Goal: Task Accomplishment & Management: Complete application form

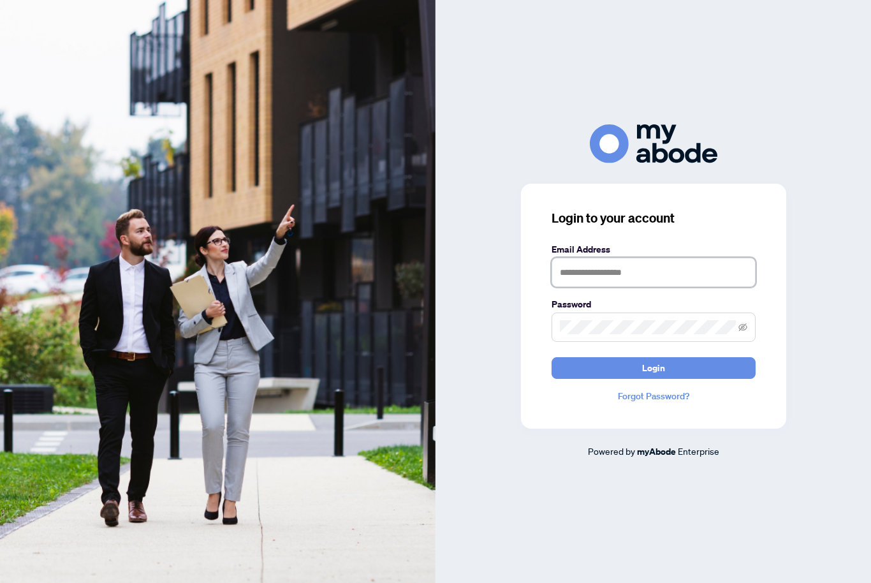
type input "**********"
click at [653, 379] on button "Login" at bounding box center [654, 368] width 204 height 22
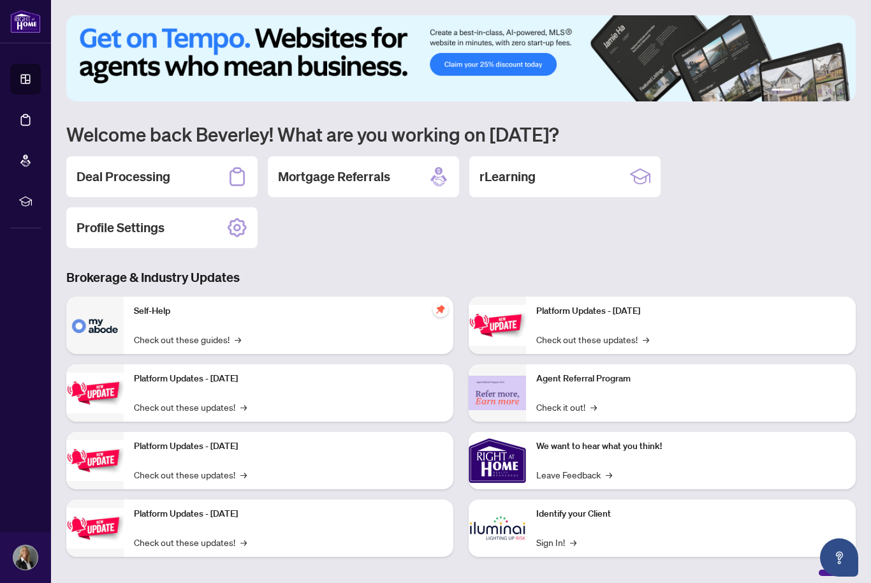
click at [149, 177] on h2 "Deal Processing" at bounding box center [124, 177] width 94 height 18
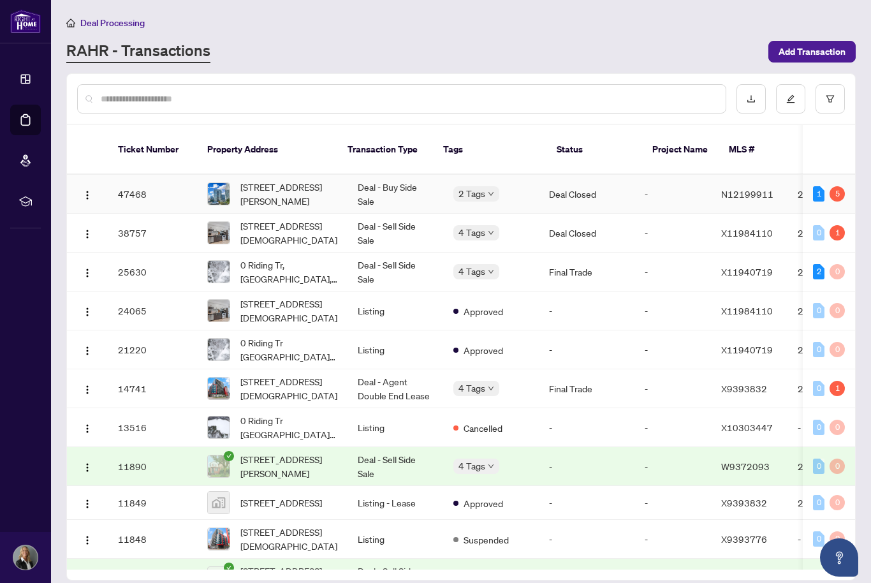
click at [82, 190] on img "button" at bounding box center [87, 195] width 10 height 10
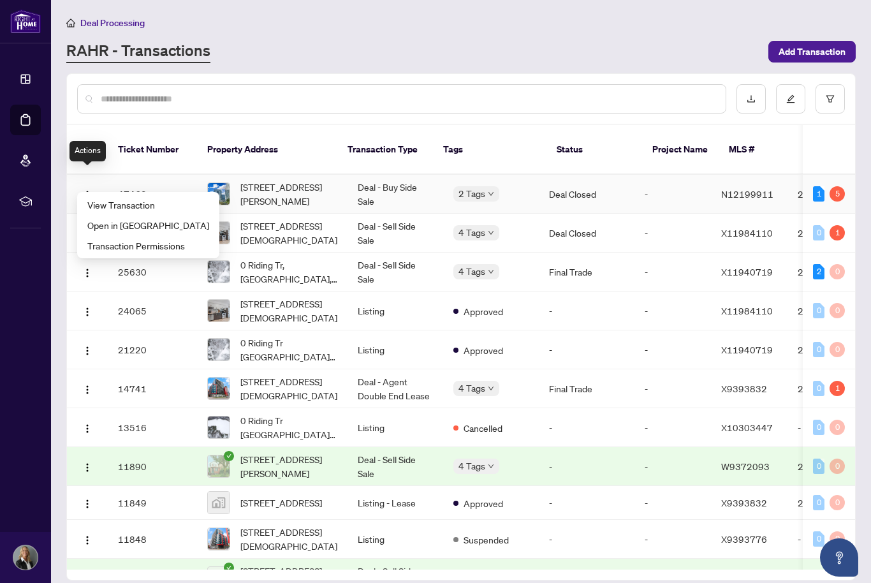
click at [126, 205] on span "View Transaction" at bounding box center [148, 205] width 122 height 14
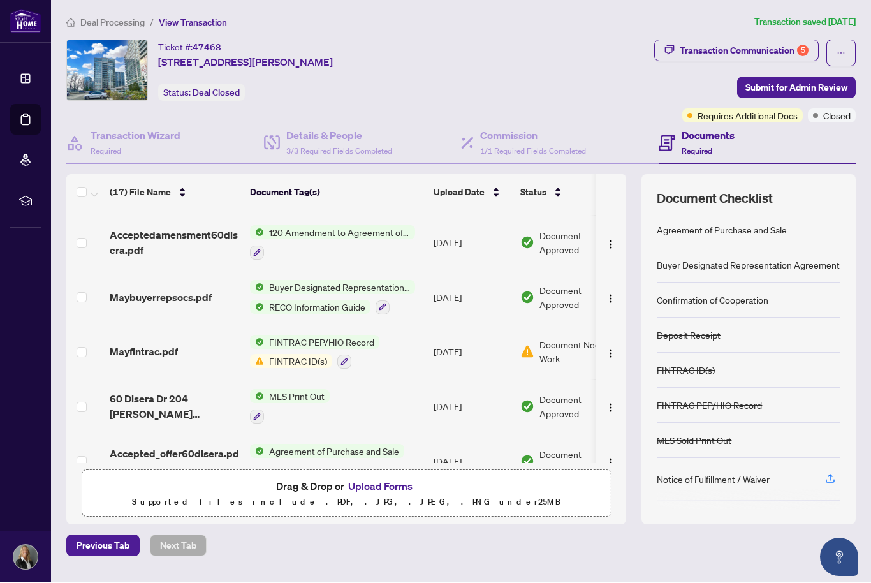
click at [283, 355] on span "FINTRAC ID(s)" at bounding box center [298, 362] width 68 height 14
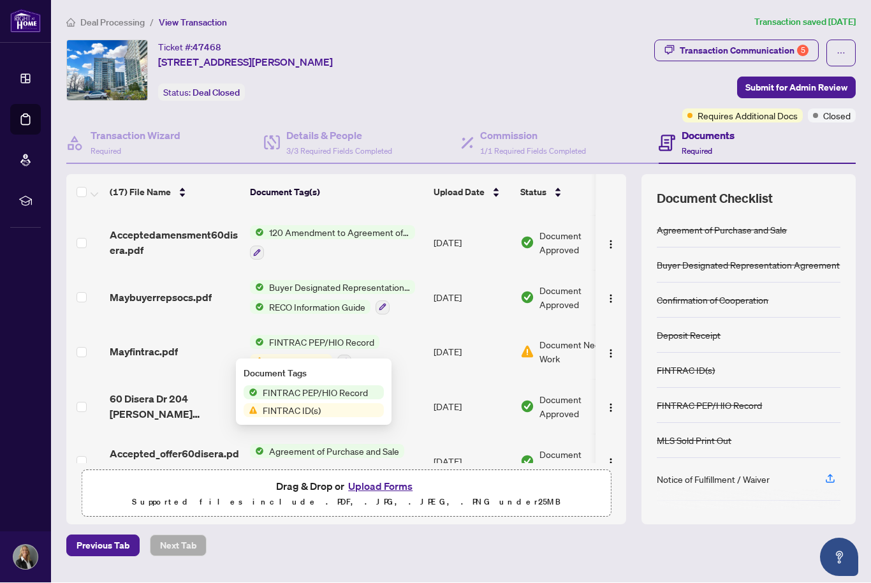
click at [409, 355] on td "FINTRAC PEP/HIO Record FINTRAC ID(s)" at bounding box center [337, 352] width 184 height 55
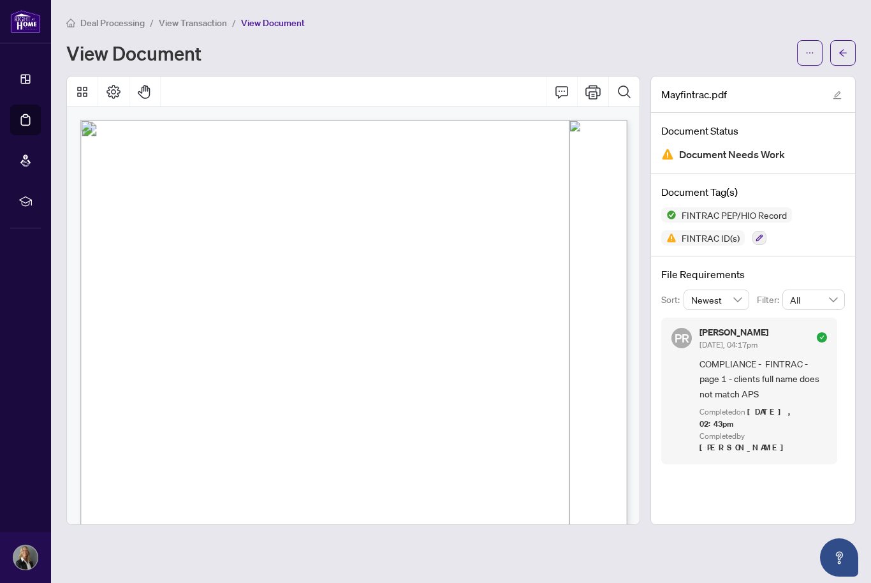
click at [107, 24] on span "Deal Processing" at bounding box center [112, 22] width 64 height 11
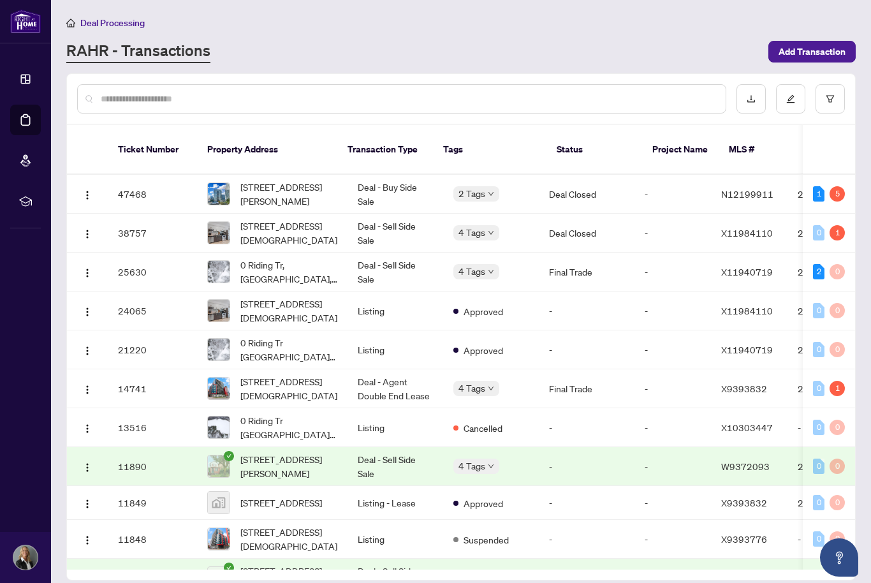
click at [83, 187] on span "button" at bounding box center [87, 194] width 10 height 14
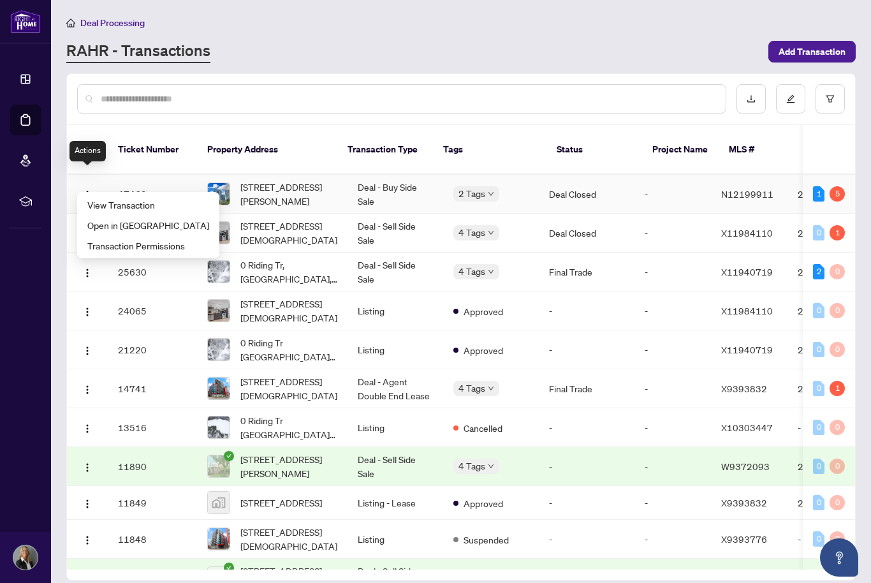
click at [149, 203] on span "View Transaction" at bounding box center [148, 205] width 122 height 14
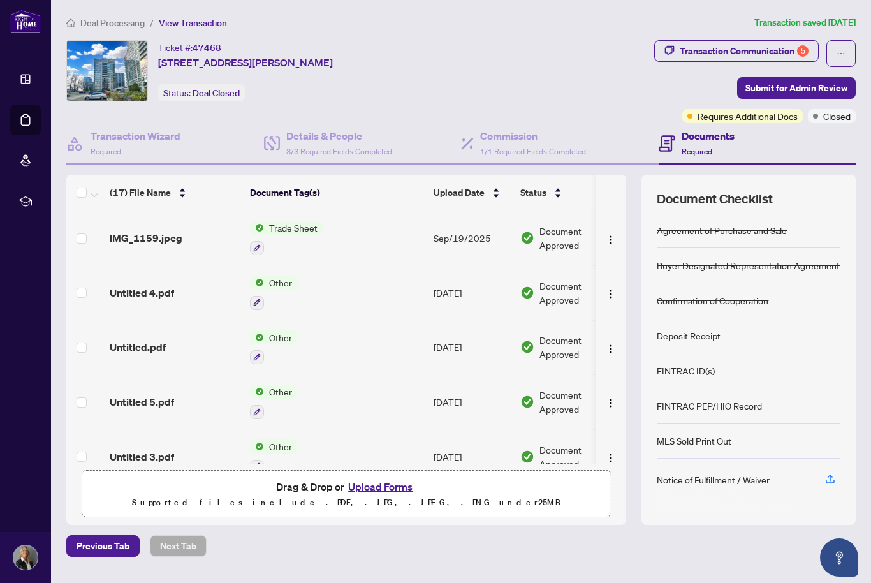
click at [843, 50] on icon "ellipsis" at bounding box center [841, 53] width 9 height 9
click at [691, 84] on div "Transaction Communication 5 Submit for Admin Review Requires Additional Docs Cl…" at bounding box center [676, 81] width 360 height 83
click at [770, 50] on div "Transaction Communication 5" at bounding box center [744, 51] width 129 height 20
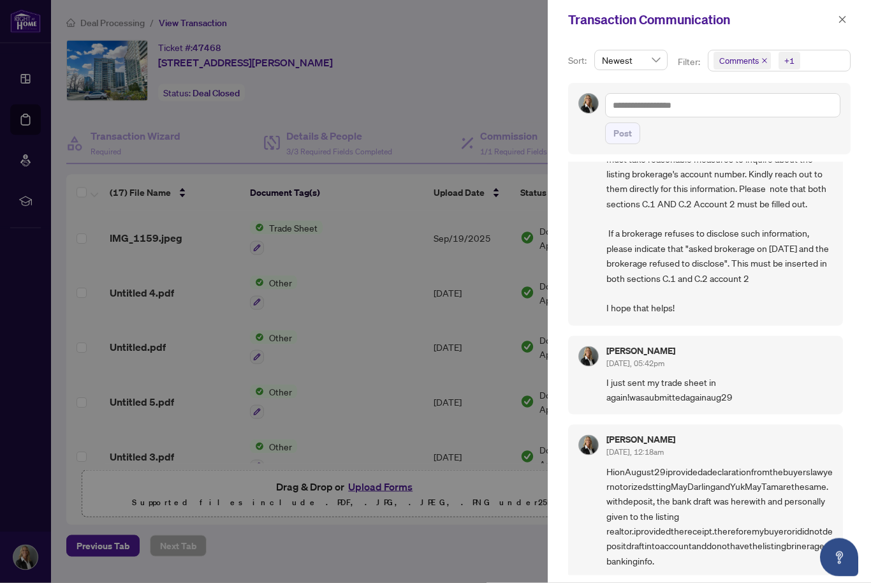
scroll to position [101, 0]
click at [839, 17] on icon "close" at bounding box center [842, 19] width 9 height 9
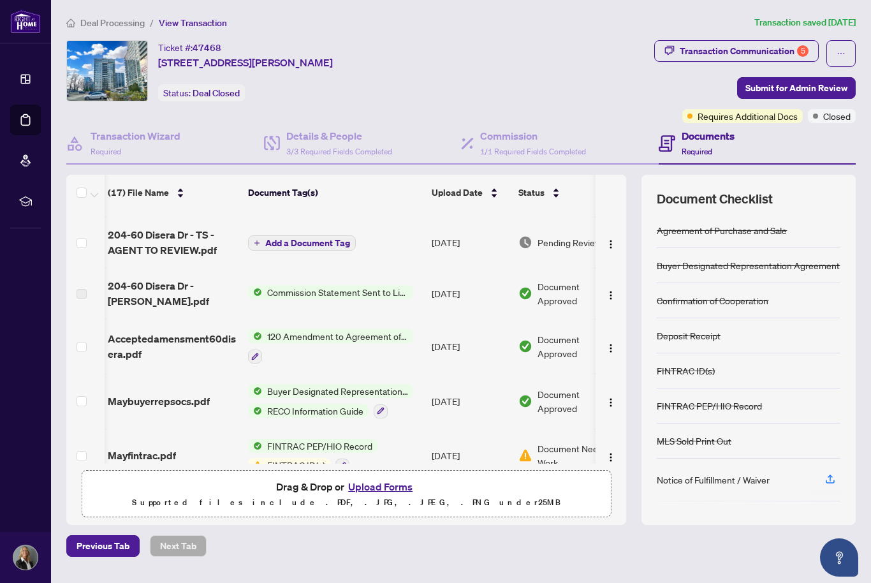
scroll to position [0, 3]
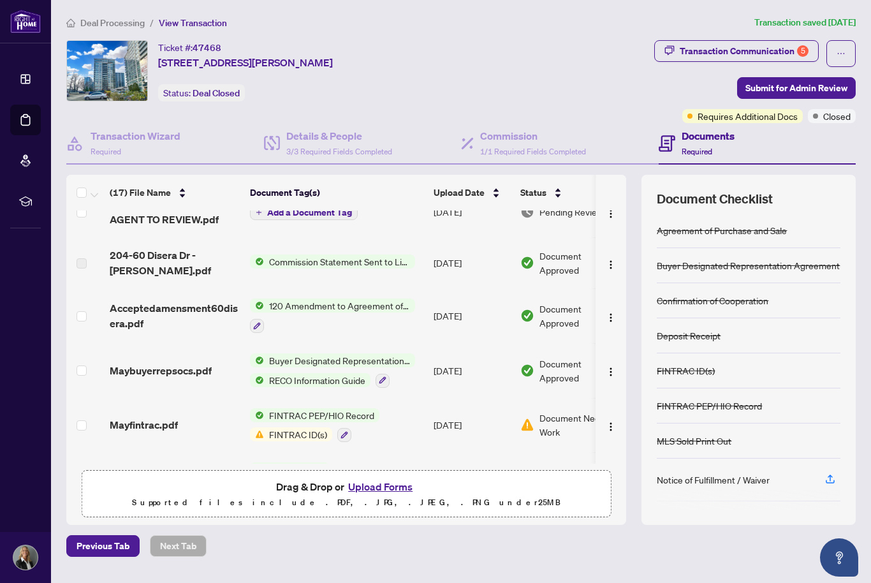
click at [136, 251] on span "204-60 Disera Dr - [PERSON_NAME].pdf" at bounding box center [175, 262] width 130 height 31
click at [127, 257] on span "204-60 Disera Dr - [PERSON_NAME].pdf" at bounding box center [175, 262] width 130 height 31
click at [82, 256] on label at bounding box center [82, 263] width 10 height 14
click at [85, 256] on label at bounding box center [82, 263] width 10 height 14
click at [83, 256] on label at bounding box center [82, 263] width 10 height 14
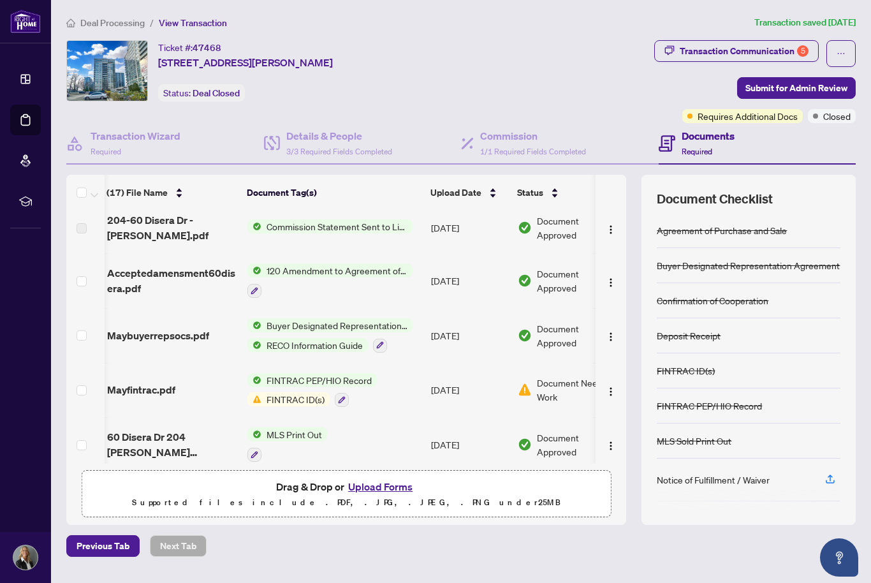
scroll to position [492, 2]
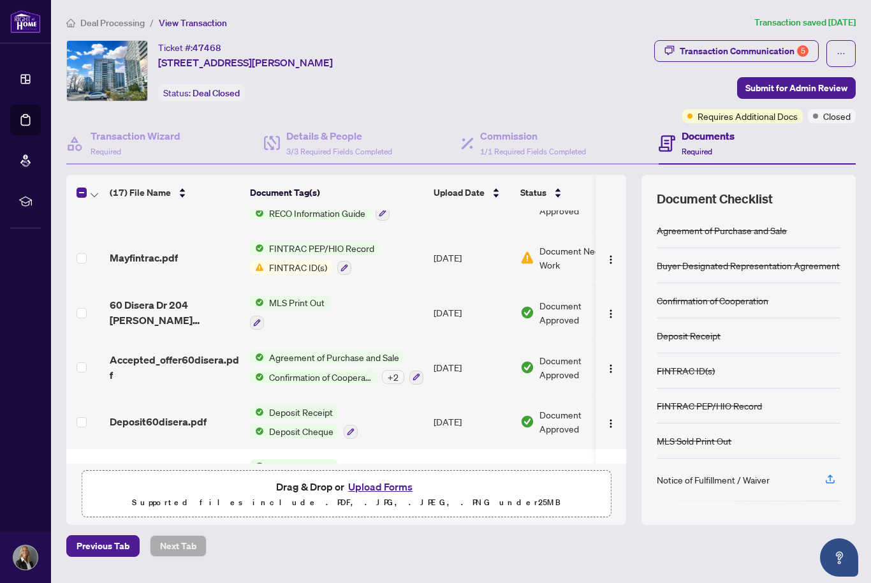
click at [610, 473] on img "button" at bounding box center [611, 478] width 10 height 10
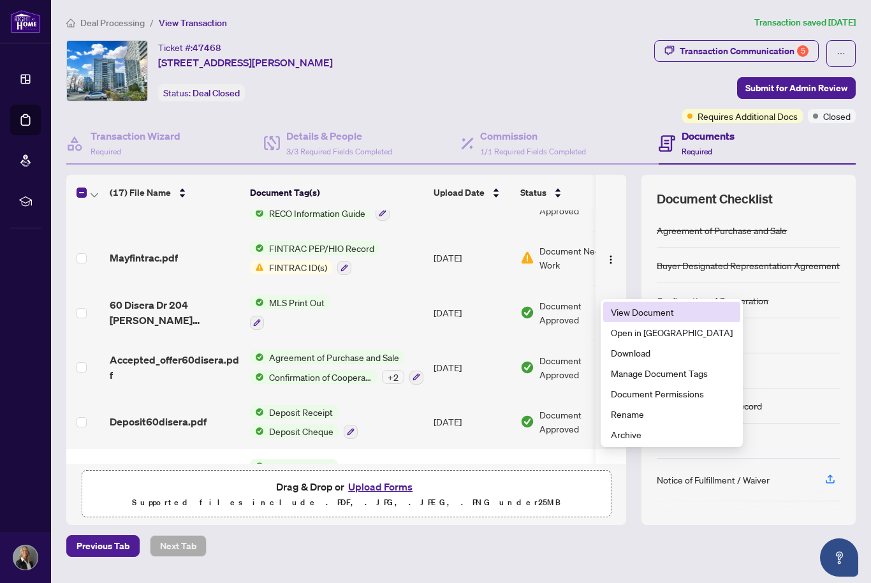
click at [666, 311] on span "View Document" at bounding box center [672, 312] width 122 height 14
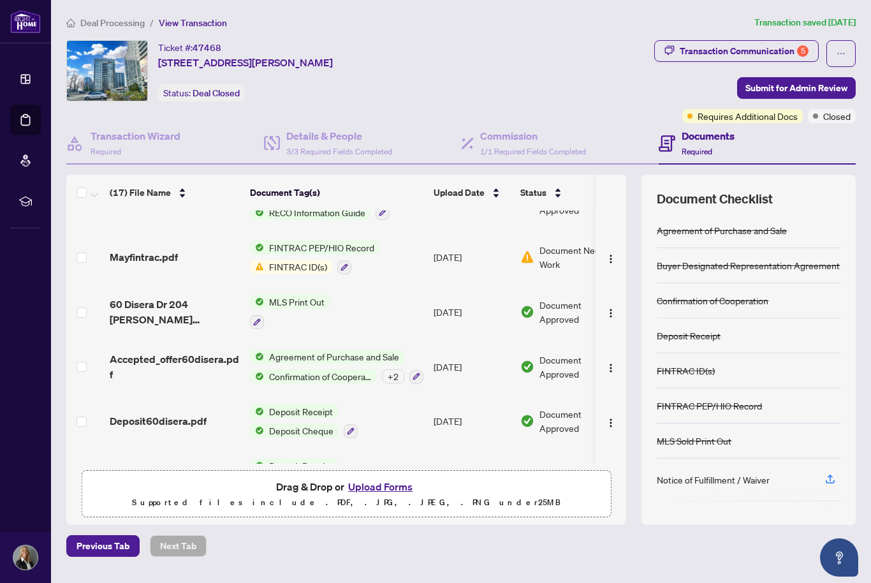
scroll to position [628, 0]
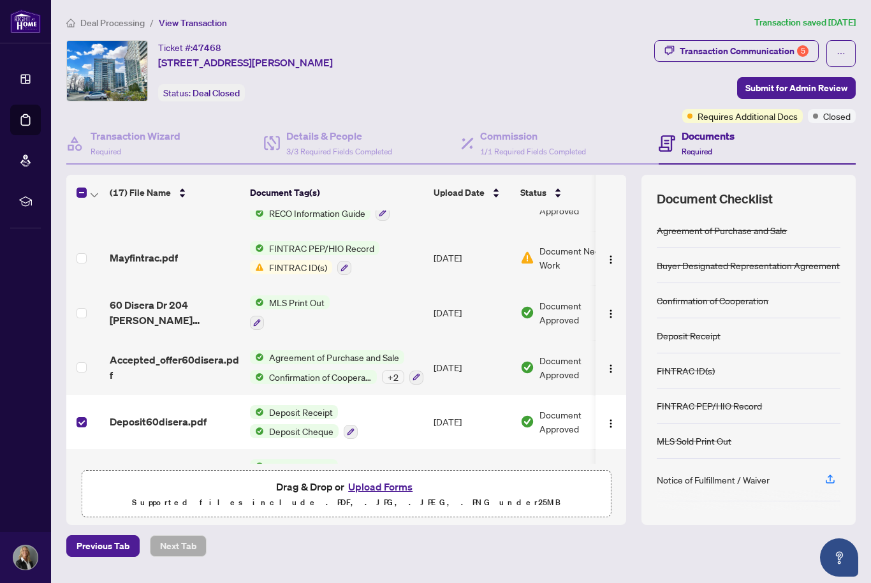
click at [610, 418] on img "button" at bounding box center [611, 423] width 10 height 10
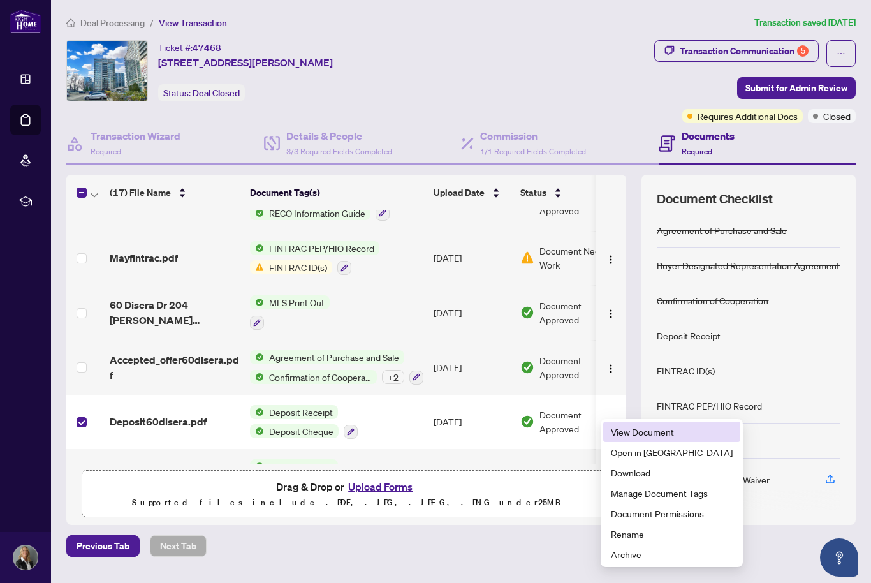
click at [653, 432] on span "View Document" at bounding box center [672, 432] width 122 height 14
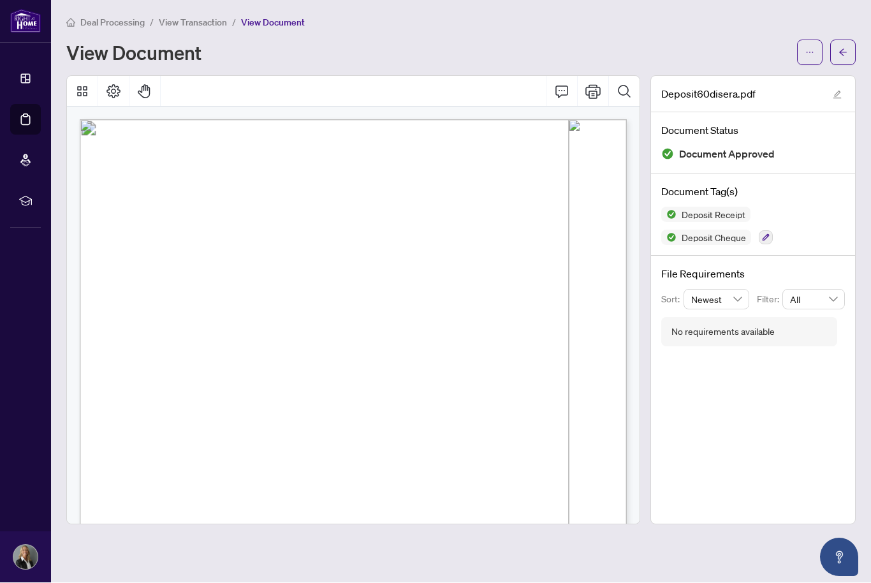
scroll to position [0, 1]
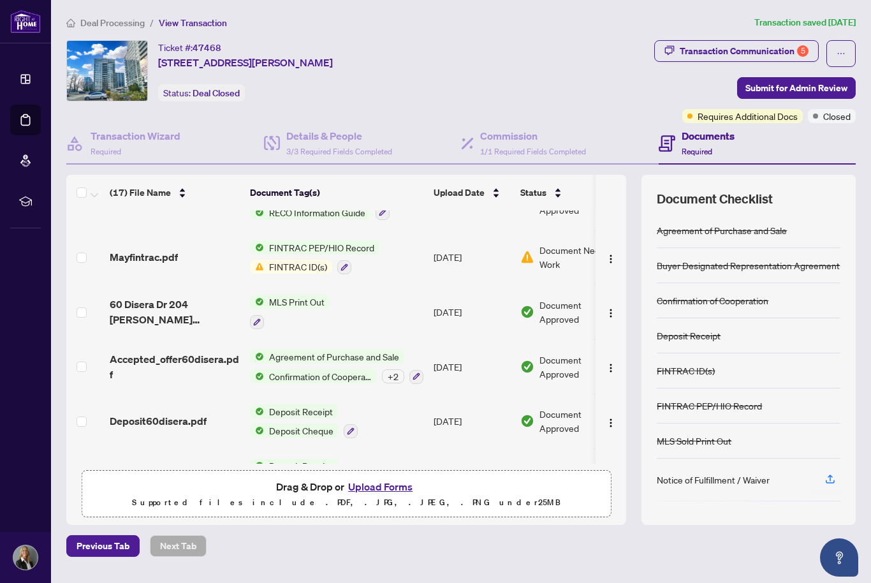
scroll to position [628, 0]
click at [612, 364] on img "button" at bounding box center [611, 369] width 10 height 10
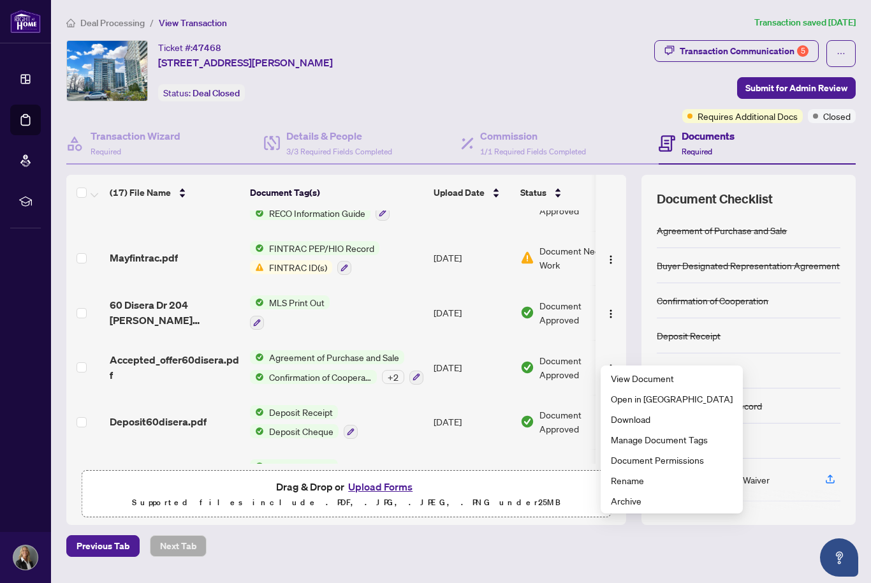
click at [658, 381] on span "View Document" at bounding box center [672, 378] width 122 height 14
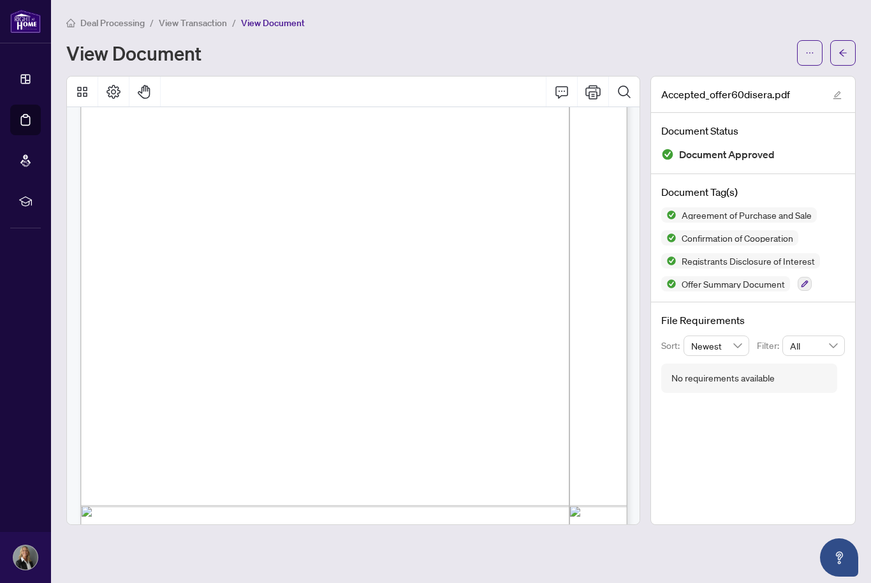
scroll to position [1554, 0]
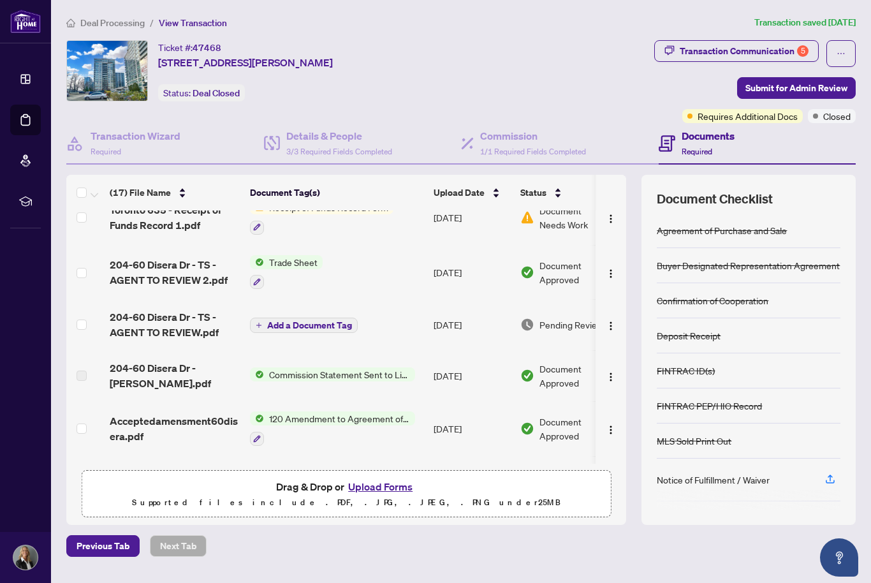
scroll to position [349, 0]
click at [607, 372] on img "button" at bounding box center [611, 377] width 10 height 10
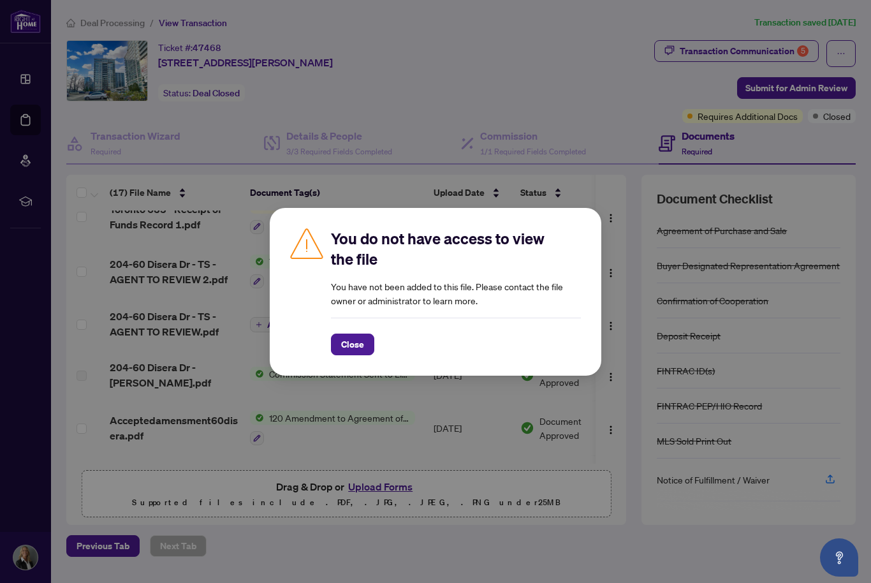
click at [359, 341] on span "Close" at bounding box center [352, 344] width 23 height 20
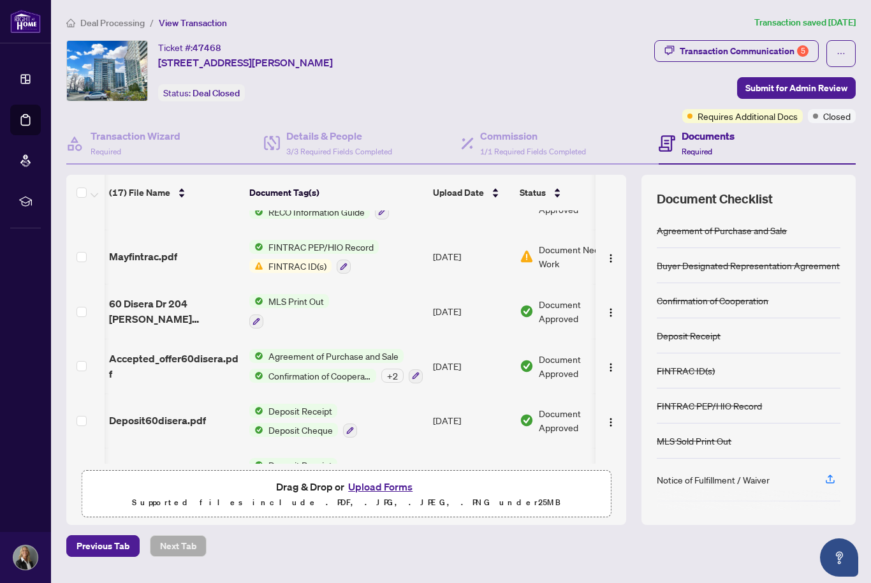
scroll to position [628, 1]
click at [613, 418] on img "button" at bounding box center [611, 423] width 10 height 10
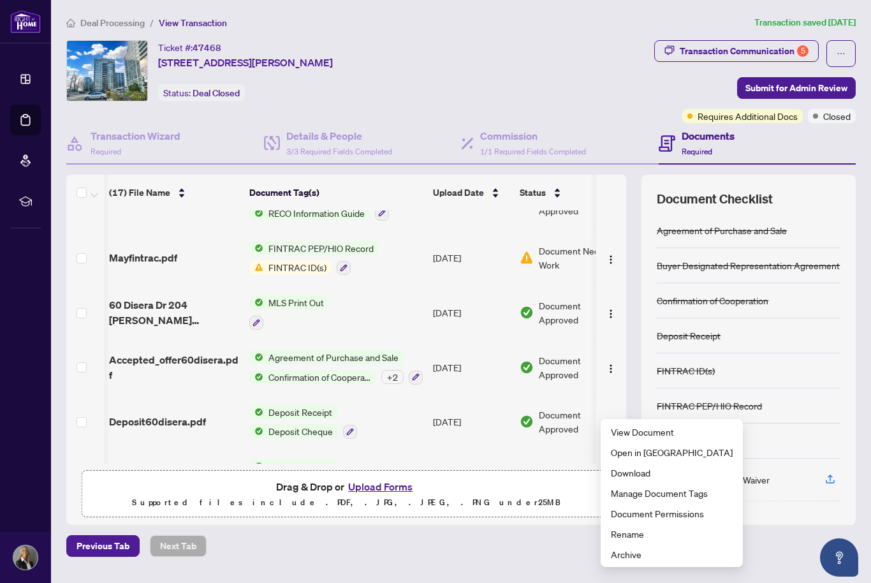
click at [656, 435] on span "View Document" at bounding box center [672, 432] width 122 height 14
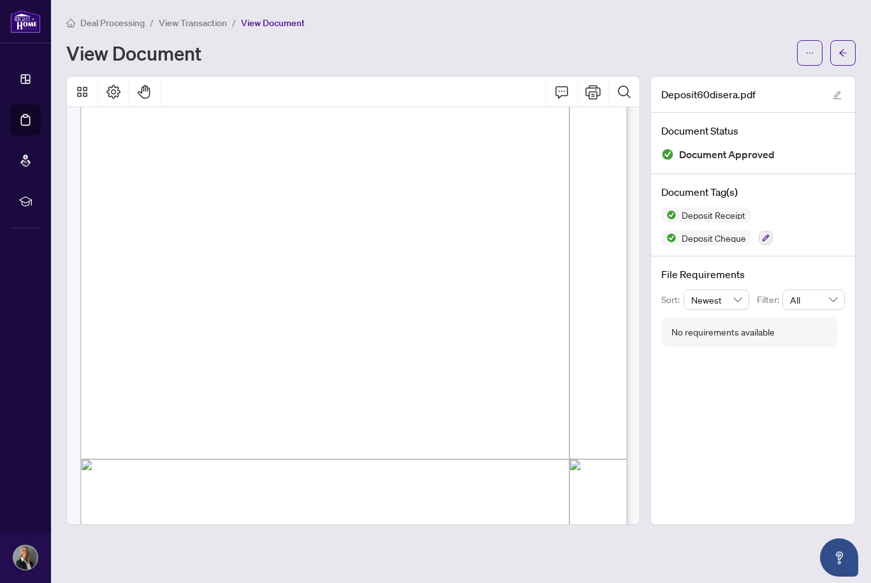
scroll to position [149, 0]
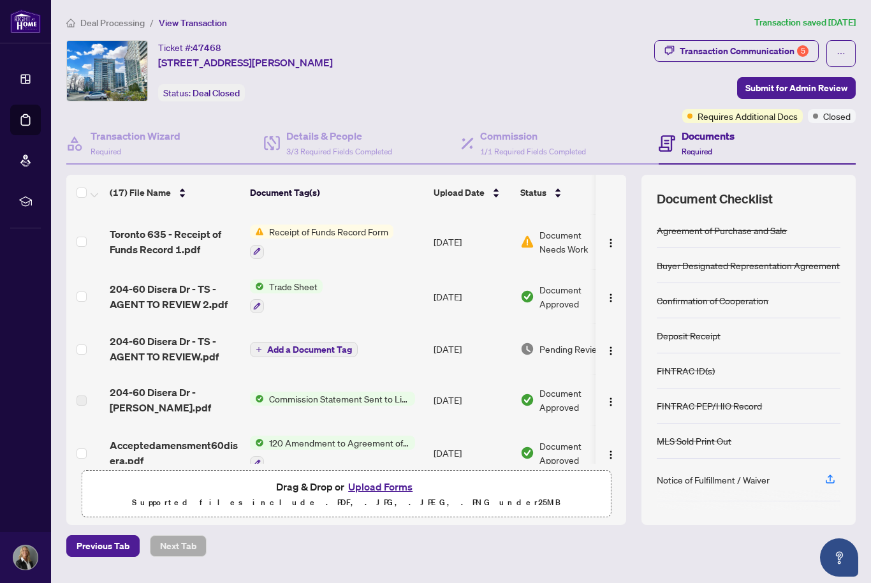
scroll to position [324, 0]
click at [611, 293] on img "button" at bounding box center [611, 298] width 10 height 10
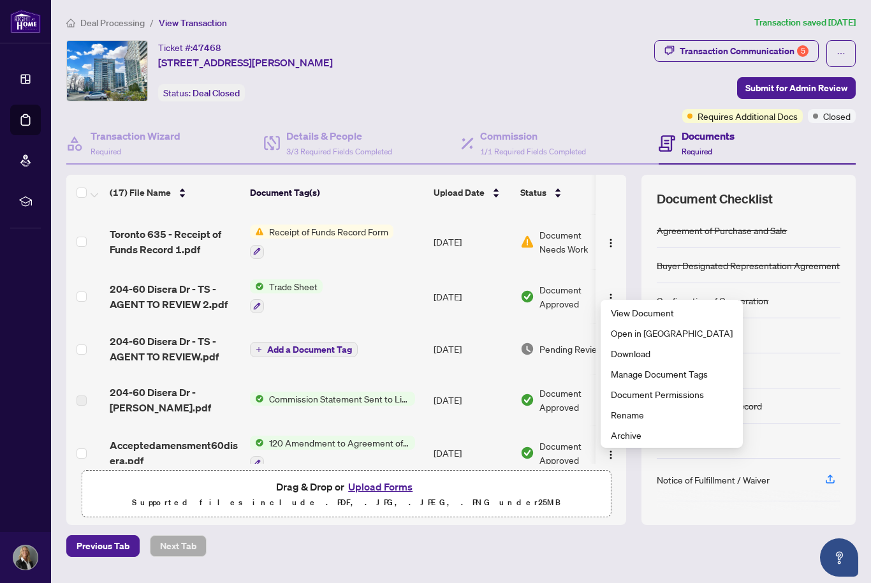
click at [660, 313] on span "View Document" at bounding box center [672, 313] width 122 height 14
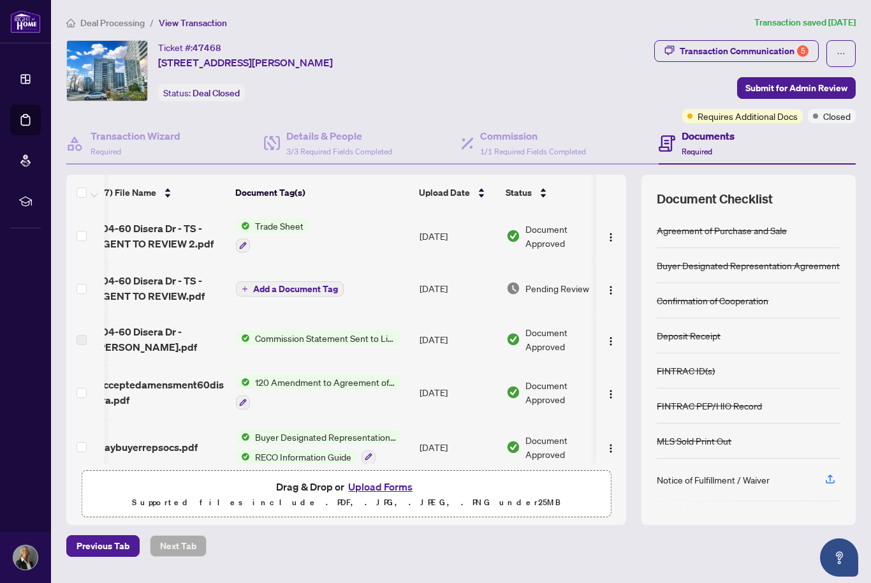
scroll to position [0, 14]
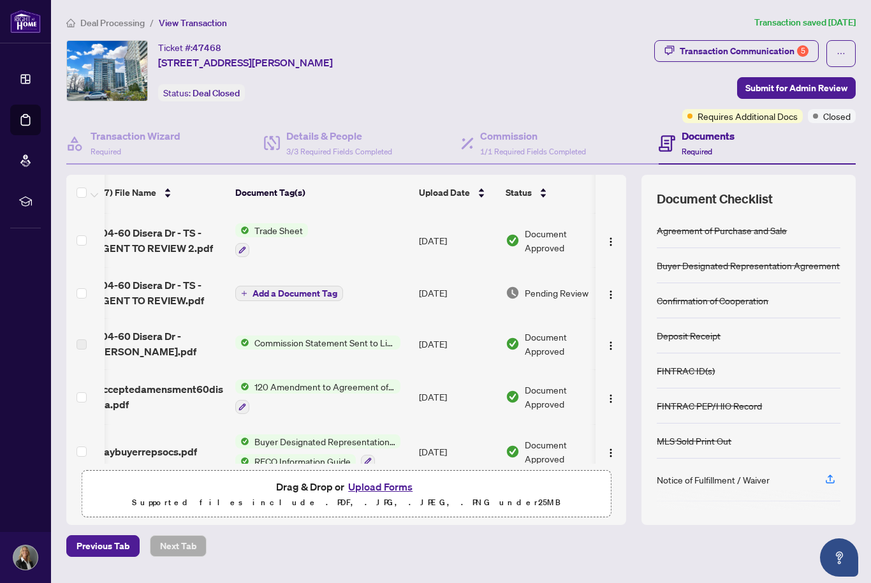
click at [608, 341] on img "button" at bounding box center [611, 346] width 10 height 10
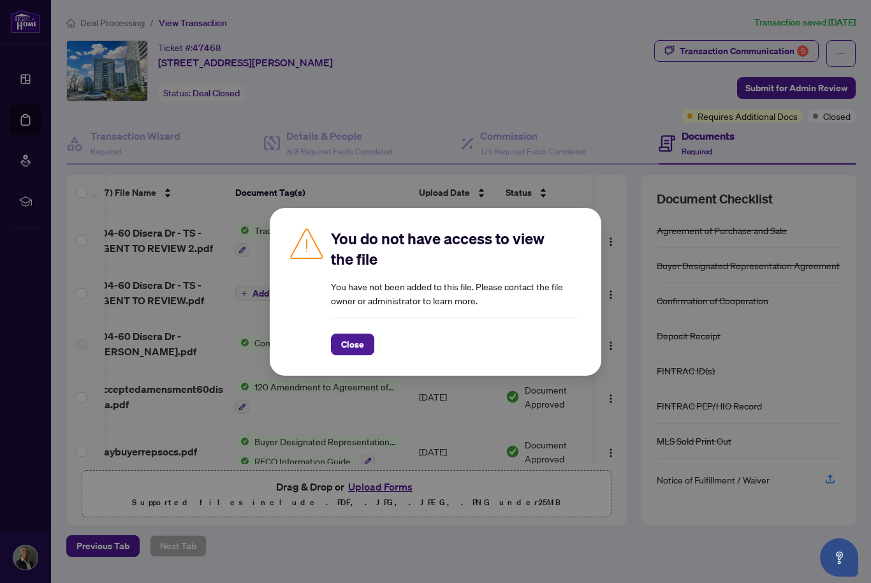
click at [358, 347] on span "Close" at bounding box center [352, 344] width 23 height 20
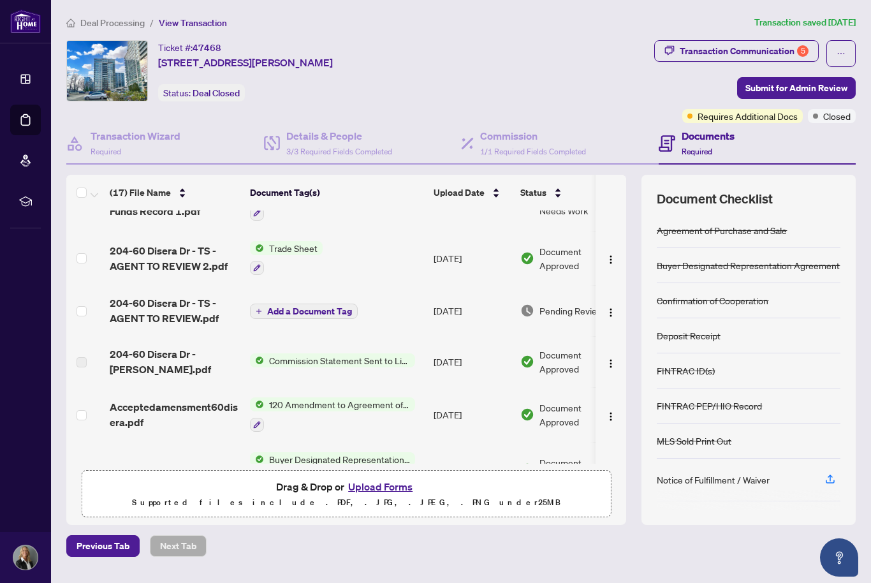
click at [609, 358] on img "button" at bounding box center [611, 363] width 10 height 10
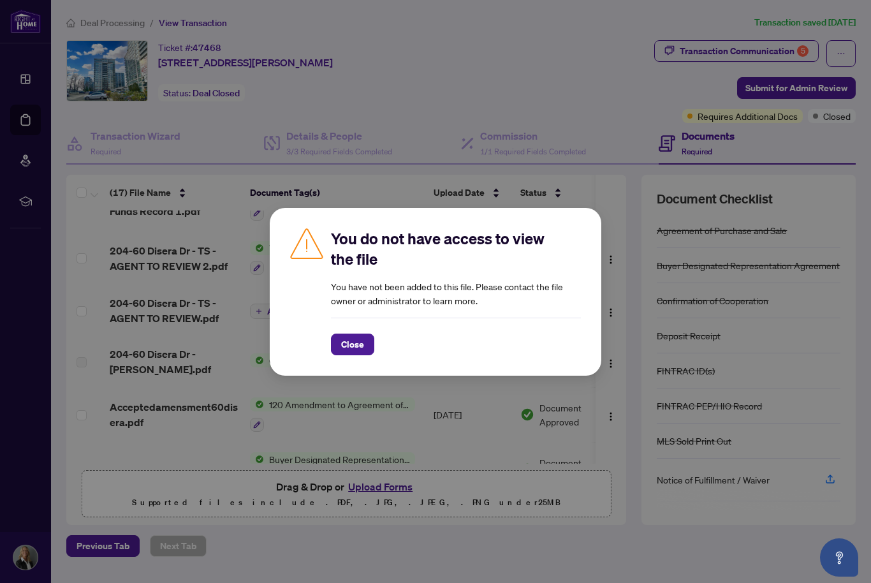
click at [363, 346] on span "Close" at bounding box center [352, 344] width 23 height 20
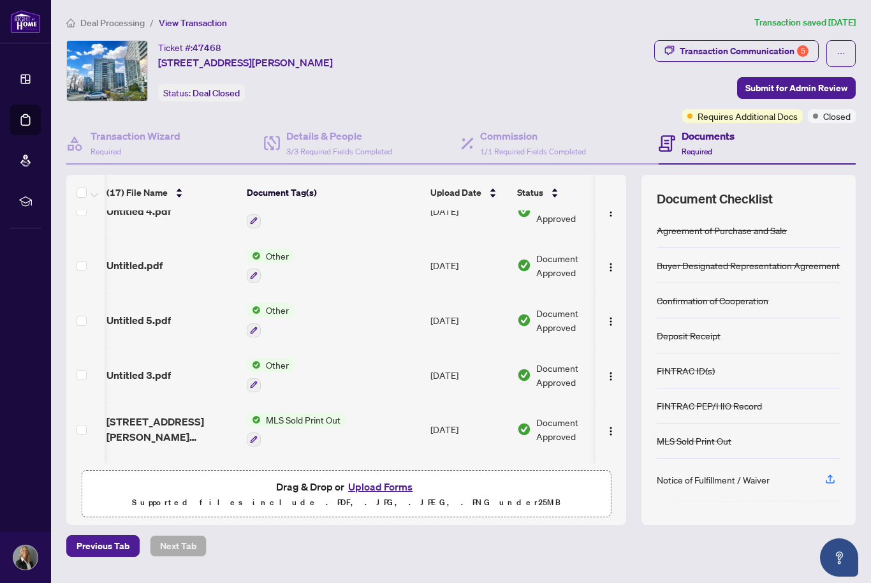
click at [607, 373] on img "button" at bounding box center [611, 376] width 10 height 10
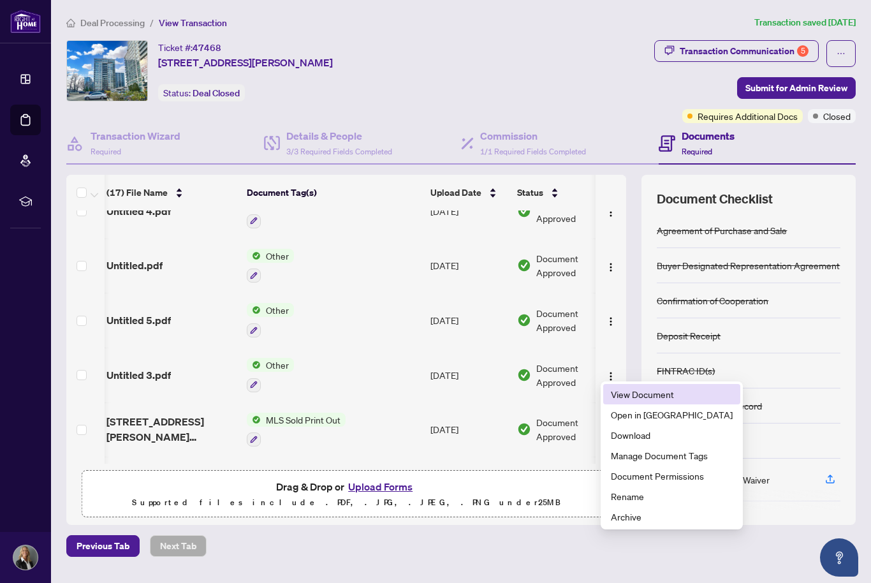
click at [647, 399] on span "View Document" at bounding box center [672, 394] width 122 height 14
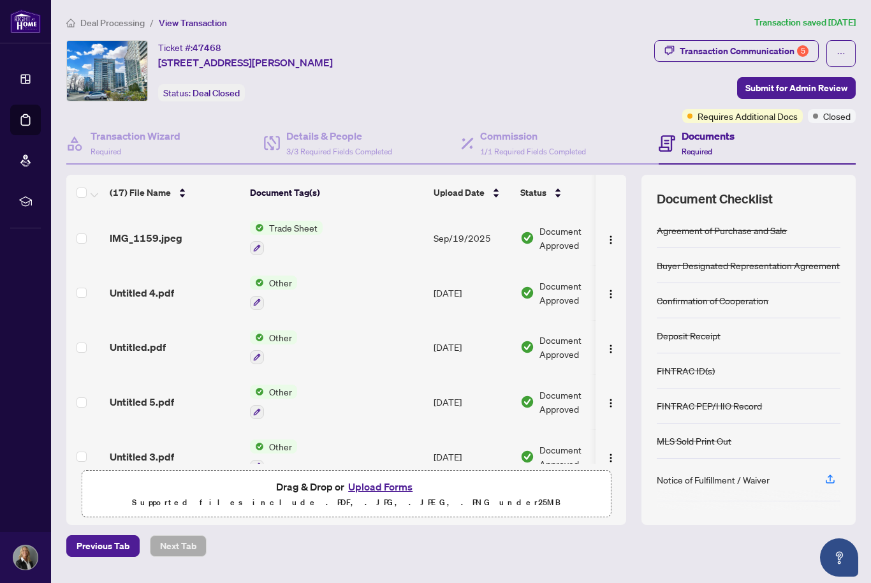
click at [610, 235] on img "button" at bounding box center [611, 240] width 10 height 10
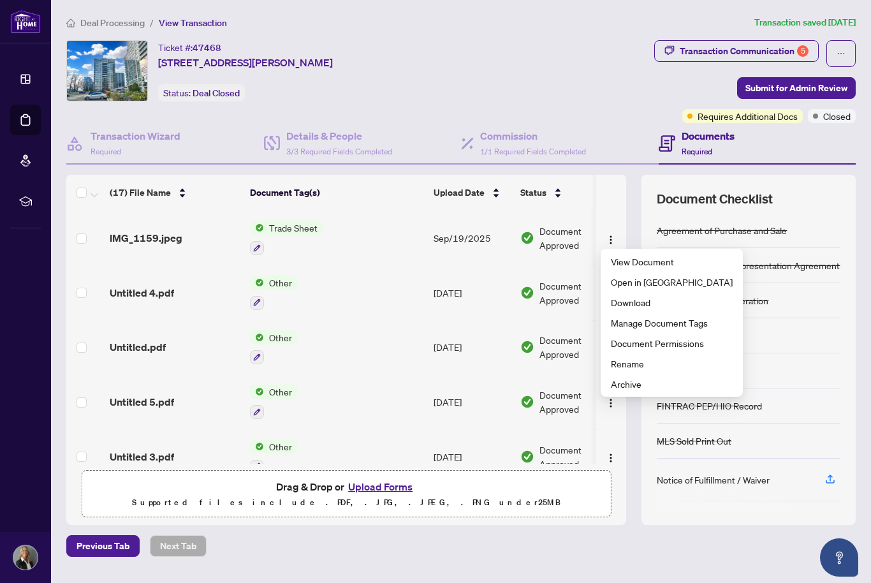
click at [626, 473] on td at bounding box center [611, 456] width 31 height 55
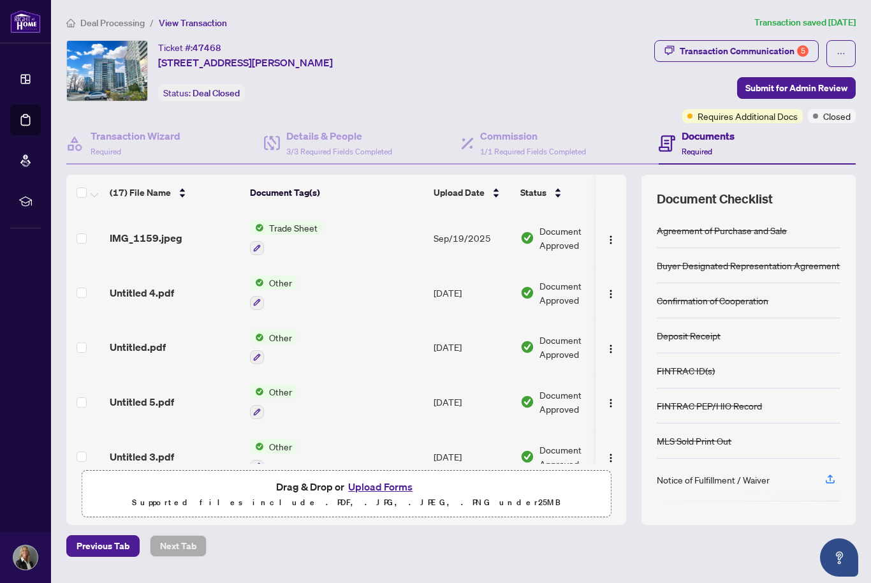
click at [778, 52] on div "Transaction Communication 5" at bounding box center [744, 51] width 129 height 20
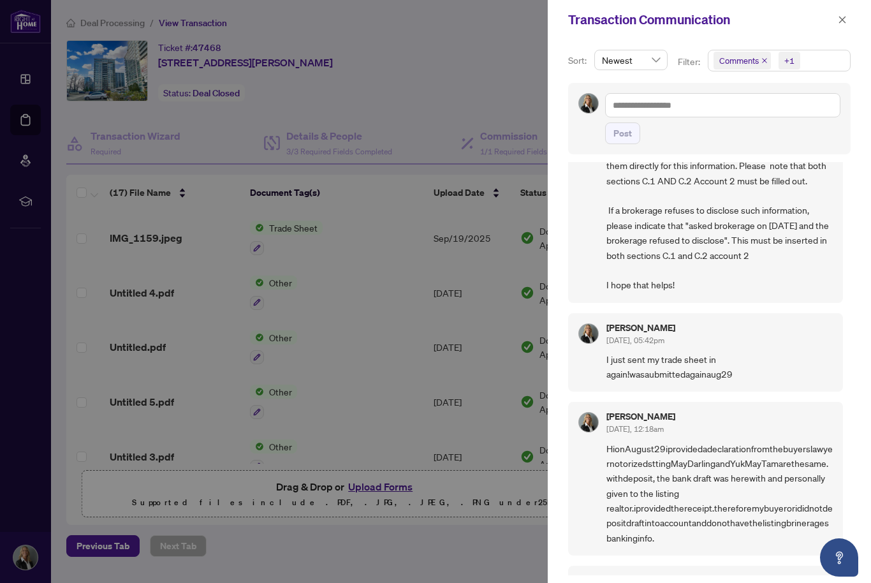
scroll to position [126, 0]
click at [840, 19] on icon "close" at bounding box center [842, 19] width 9 height 9
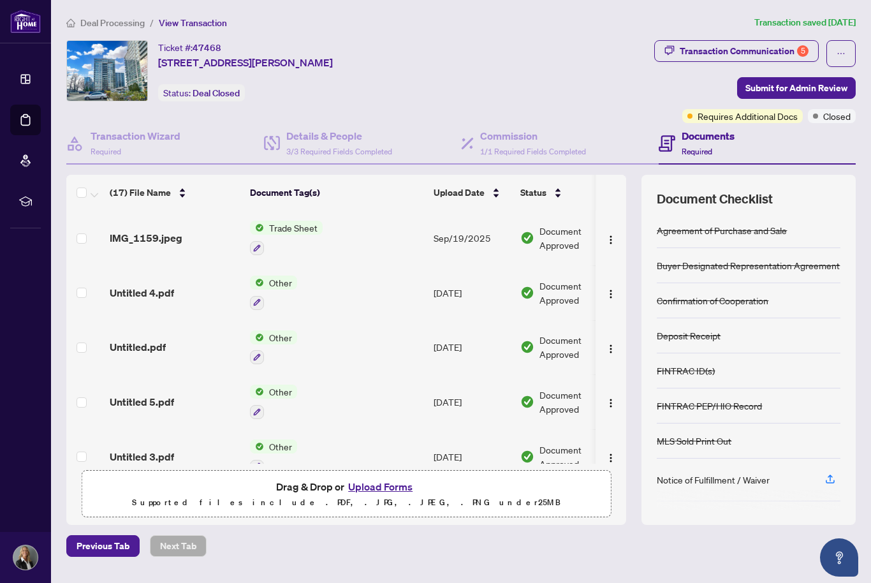
click at [390, 495] on button "Upload Forms" at bounding box center [380, 486] width 72 height 17
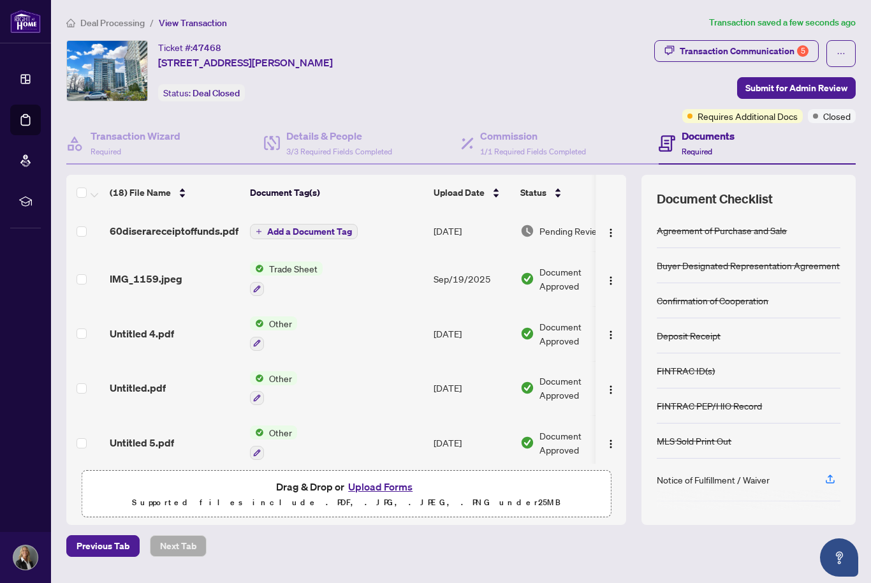
click at [298, 232] on span "Add a Document Tag" at bounding box center [309, 231] width 85 height 9
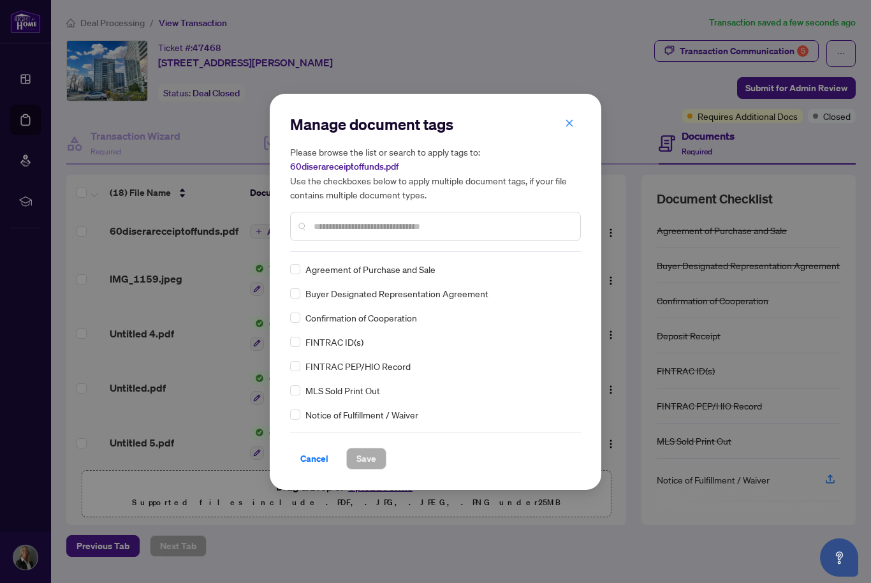
click at [418, 248] on div "Manage document tags Please browse the list or search to apply tags to: 60diser…" at bounding box center [435, 183] width 291 height 138
click at [388, 228] on input "text" at bounding box center [442, 226] width 256 height 14
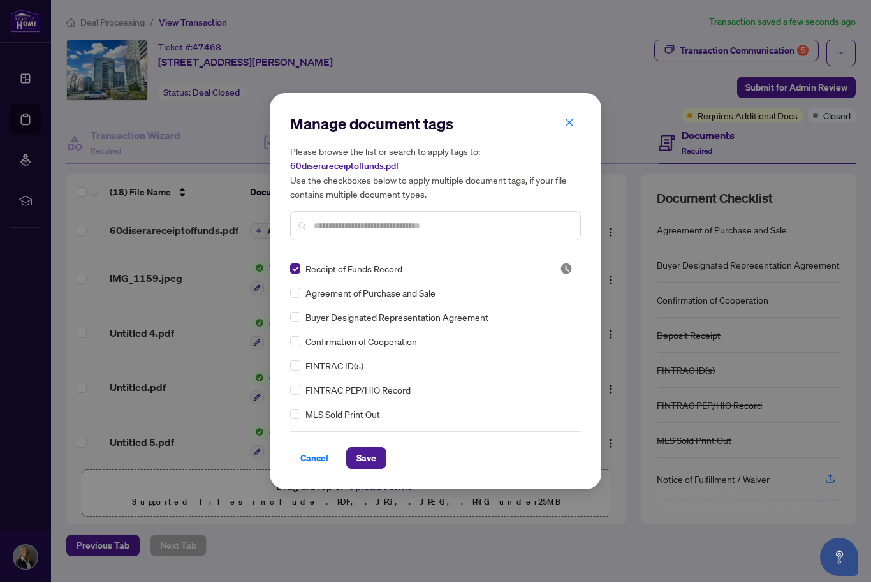
scroll to position [0, 0]
click at [367, 464] on span "Save" at bounding box center [367, 458] width 20 height 20
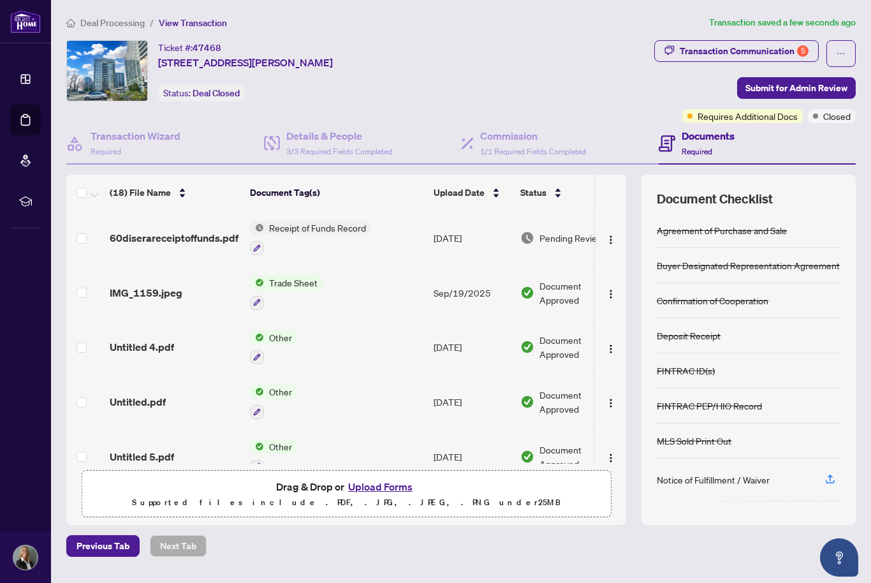
click at [786, 78] on span "Submit for Admin Review" at bounding box center [797, 88] width 102 height 20
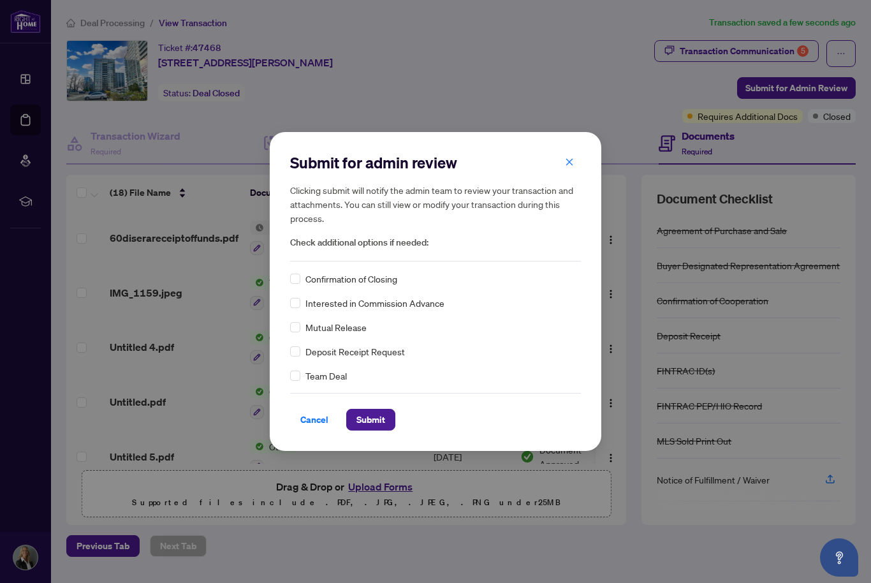
click at [380, 426] on span "Submit" at bounding box center [371, 419] width 29 height 20
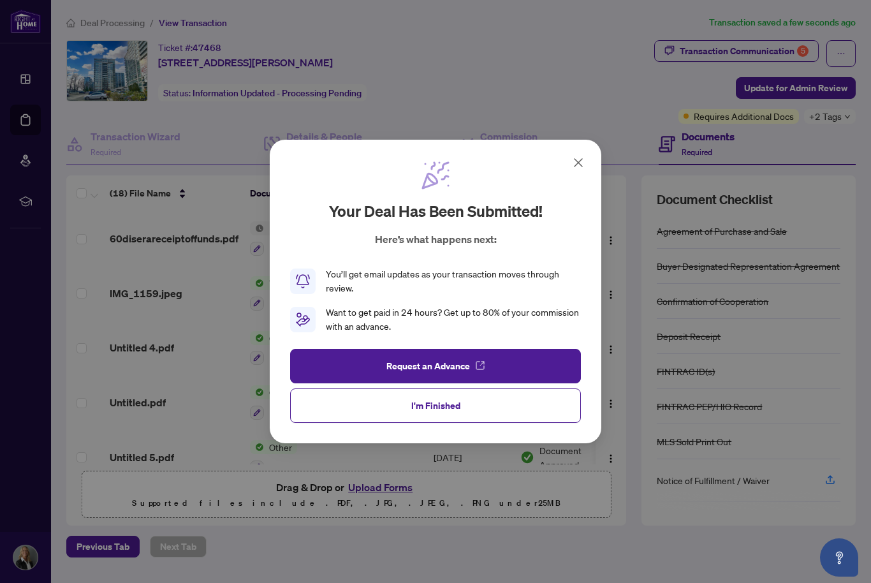
click at [467, 406] on button "I'm Finished" at bounding box center [435, 405] width 291 height 34
